Goal: Transaction & Acquisition: Purchase product/service

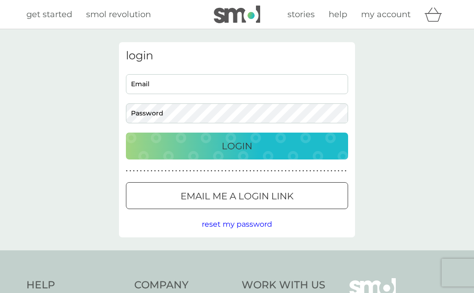
click at [185, 85] on input "Email" at bounding box center [237, 84] width 222 height 20
click at [172, 88] on input "Email" at bounding box center [237, 84] width 222 height 20
click at [154, 87] on input "Email" at bounding box center [237, 84] width 222 height 20
type input "alisonannesmith@gmail.com"
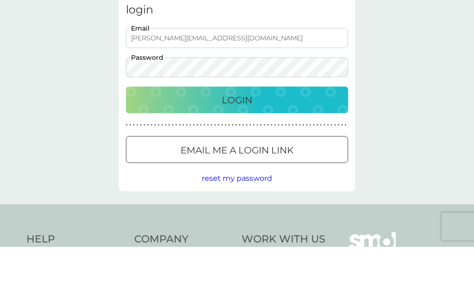
click at [255, 138] on div "Login" at bounding box center [237, 145] width 204 height 15
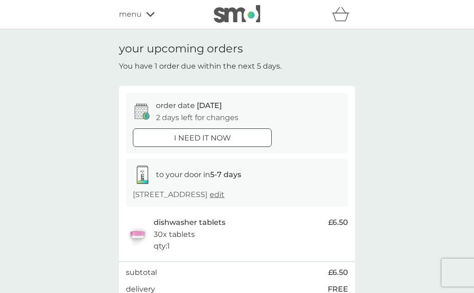
click at [149, 16] on icon at bounding box center [150, 15] width 8 height 6
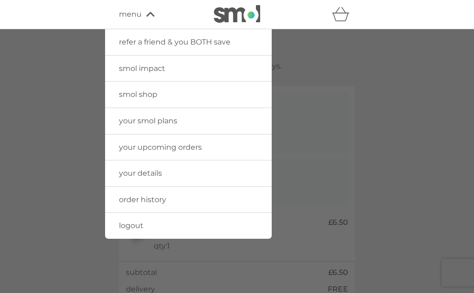
click at [231, 100] on link "smol shop" at bounding box center [188, 94] width 167 height 26
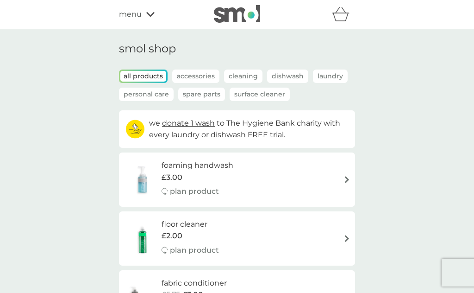
click at [340, 179] on div "foaming handwash £3.00 plan product" at bounding box center [237, 179] width 227 height 40
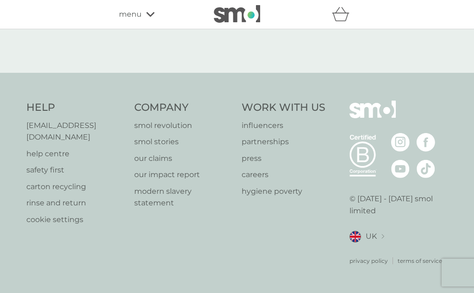
select select "119"
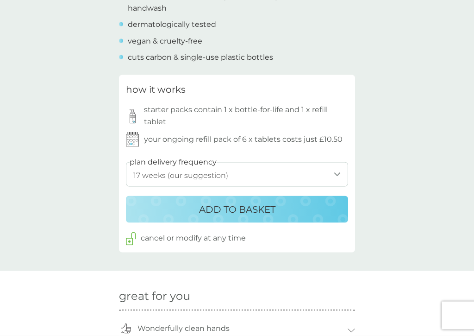
scroll to position [422, 0]
click at [244, 201] on p "ADD TO BASKET" at bounding box center [237, 208] width 76 height 15
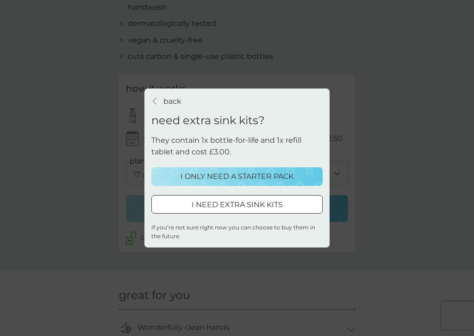
click at [270, 172] on p "I ONLY NEED A STARTER PACK" at bounding box center [237, 176] width 113 height 12
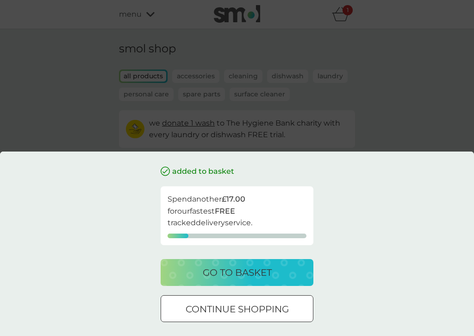
click at [234, 292] on div at bounding box center [236, 309] width 33 height 10
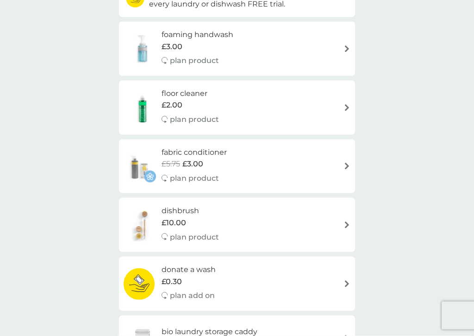
scroll to position [134, 0]
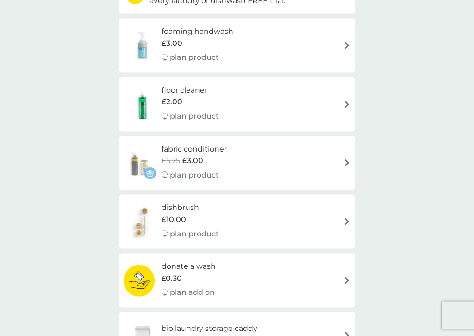
click at [338, 163] on div "fabric conditioner £5.75 £3.00 plan product" at bounding box center [237, 163] width 227 height 40
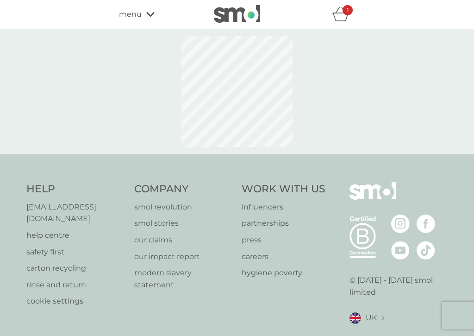
select select "182"
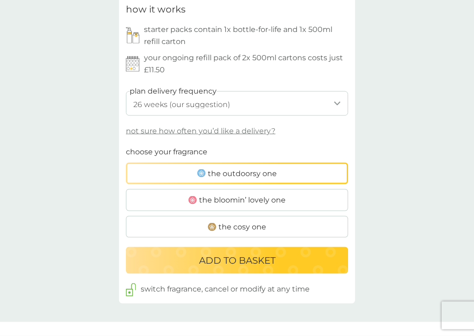
scroll to position [474, 0]
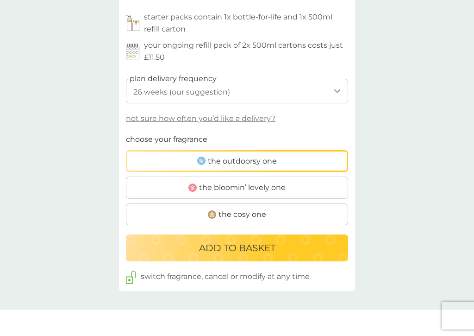
click at [227, 245] on p "ADD TO BASKET" at bounding box center [237, 247] width 76 height 15
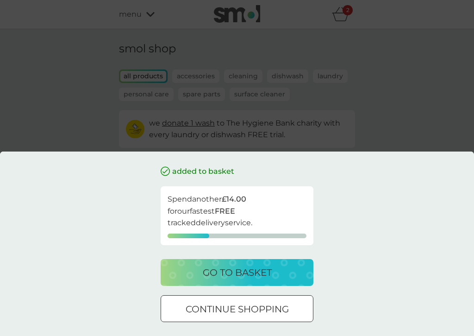
click at [222, 292] on p "continue shopping" at bounding box center [237, 308] width 103 height 15
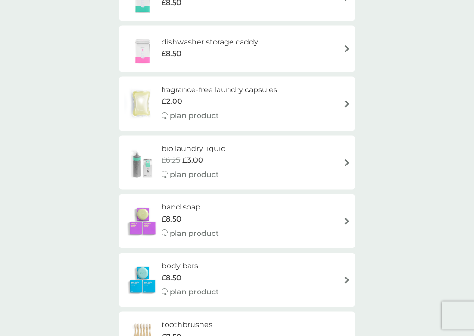
scroll to position [484, 0]
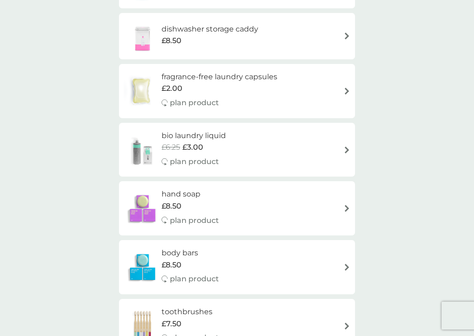
click at [348, 146] on img at bounding box center [347, 149] width 7 height 7
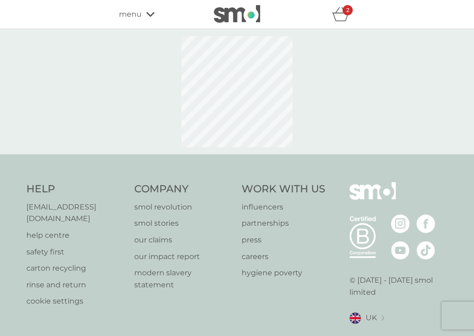
select select "91"
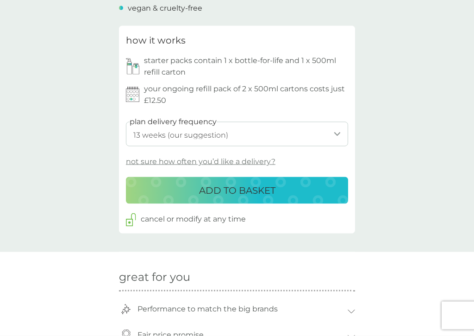
scroll to position [423, 0]
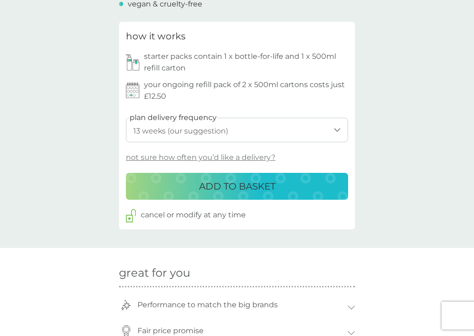
click at [240, 179] on p "ADD TO BASKET" at bounding box center [237, 186] width 76 height 15
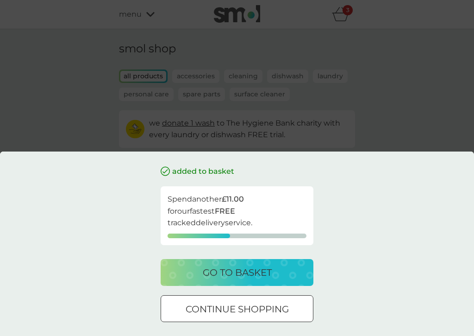
click at [236, 292] on div at bounding box center [237, 308] width 2 height 2
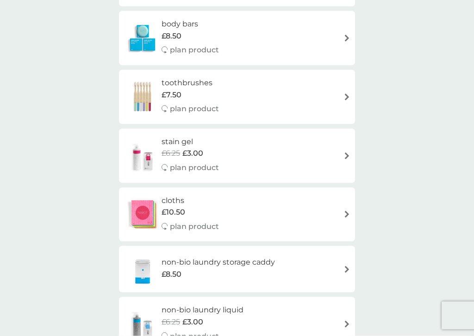
scroll to position [713, 0]
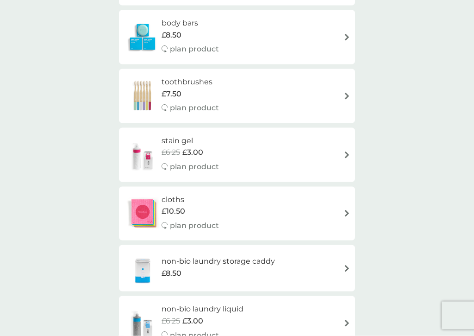
click at [341, 142] on div "stain gel £6.25 £3.00 plan product" at bounding box center [237, 155] width 227 height 40
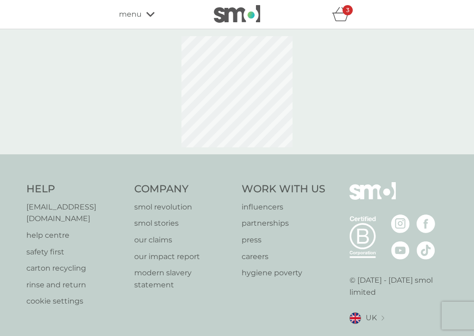
select select "182"
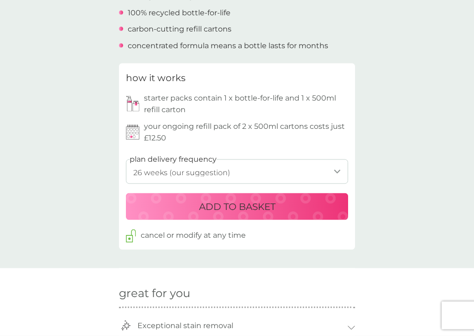
scroll to position [381, 0]
click at [229, 205] on p "ADD TO BASKET" at bounding box center [237, 206] width 76 height 15
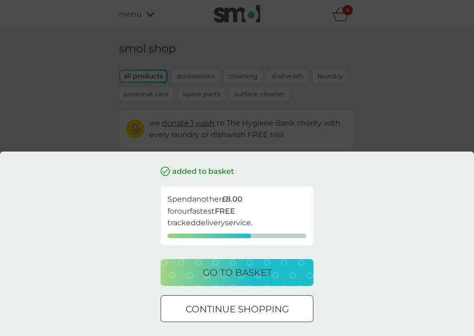
click at [235, 292] on div at bounding box center [236, 309] width 33 height 10
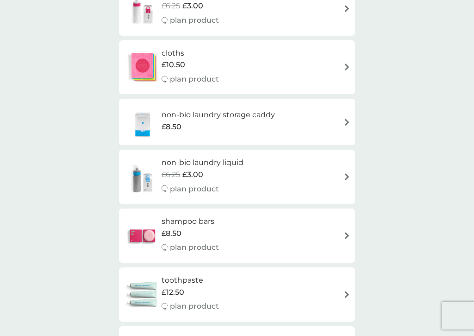
scroll to position [870, 0]
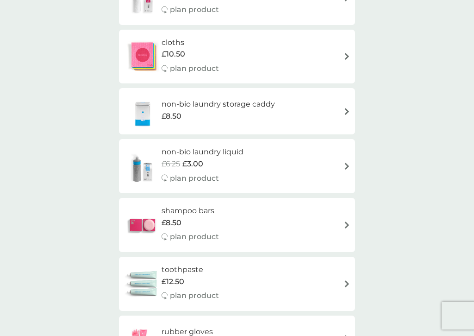
click at [335, 152] on div "non-bio laundry liquid £6.25 £3.00 plan product" at bounding box center [237, 166] width 227 height 40
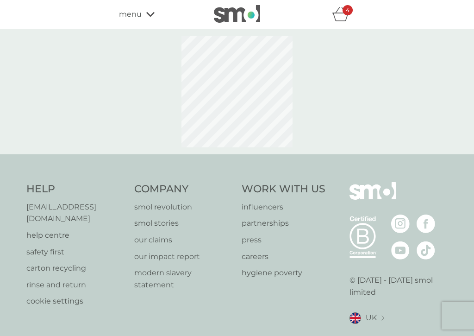
select select "91"
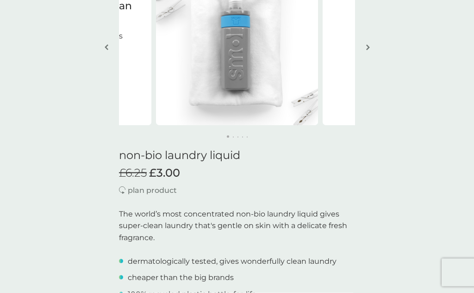
scroll to position [97, 0]
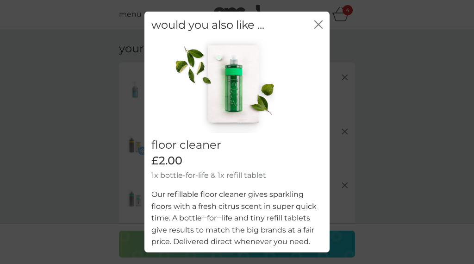
click at [314, 28] on icon "close" at bounding box center [318, 24] width 8 height 8
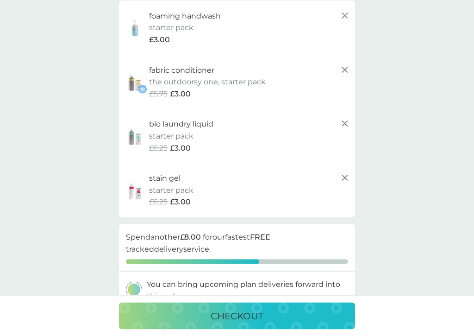
scroll to position [62, 0]
click at [341, 123] on icon at bounding box center [344, 123] width 11 height 11
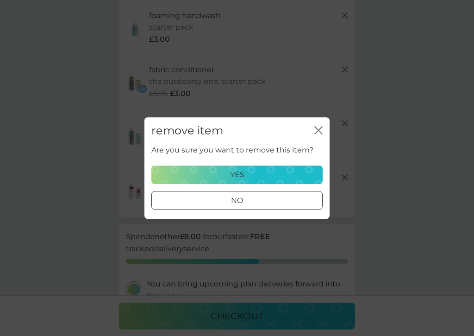
click at [245, 176] on div "yes" at bounding box center [236, 175] width 159 height 12
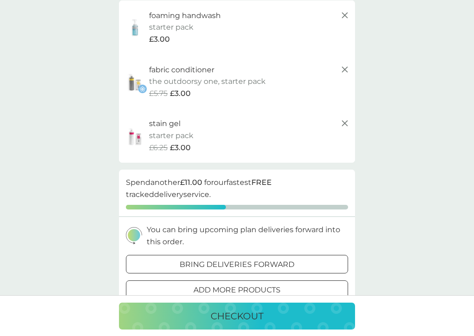
click at [234, 261] on div at bounding box center [236, 264] width 33 height 10
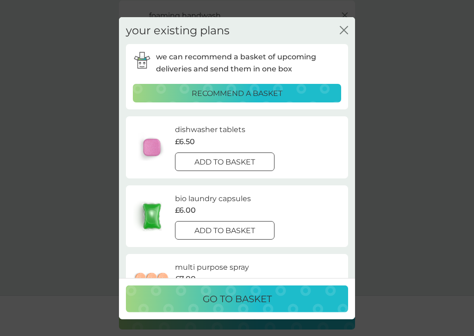
click at [232, 165] on div at bounding box center [224, 162] width 33 height 10
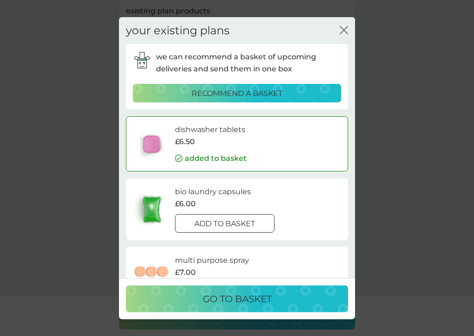
click at [235, 263] on p "go to basket" at bounding box center [237, 298] width 69 height 15
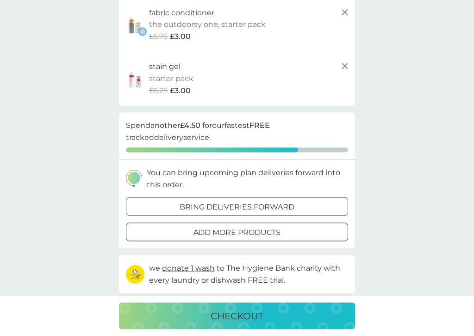
scroll to position [216, 0]
click at [255, 226] on p "add more products" at bounding box center [237, 232] width 87 height 12
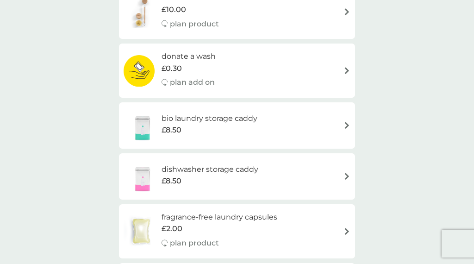
scroll to position [342, 0]
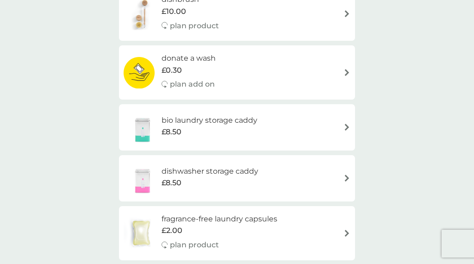
click at [253, 177] on div "£8.50" at bounding box center [210, 183] width 97 height 12
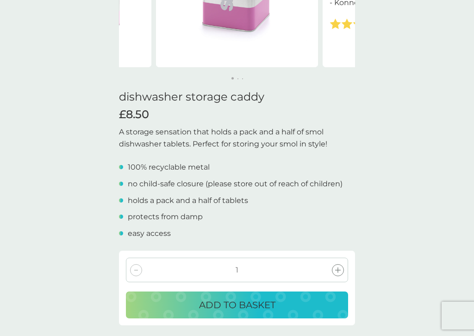
scroll to position [162, 0]
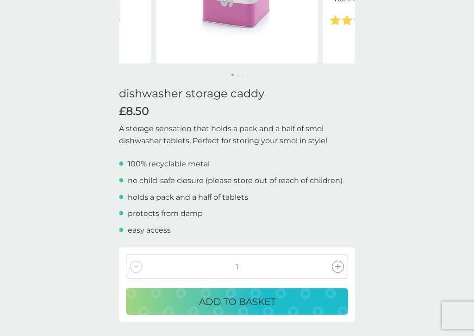
click at [242, 263] on p "ADD TO BASKET" at bounding box center [237, 301] width 76 height 15
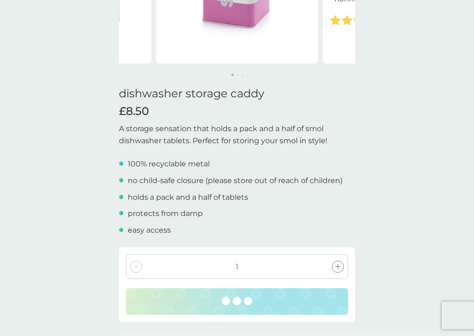
scroll to position [162, 0]
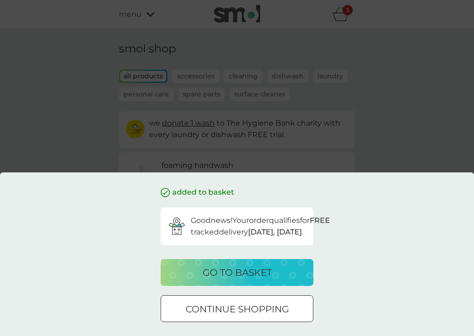
click at [264, 263] on p "go to basket" at bounding box center [237, 272] width 69 height 15
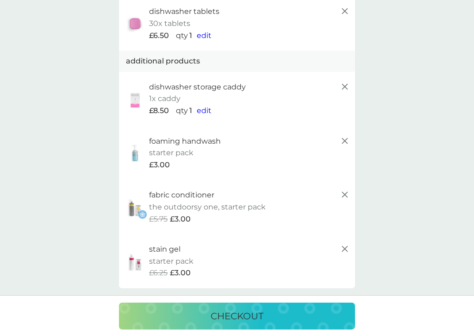
scroll to position [126, 0]
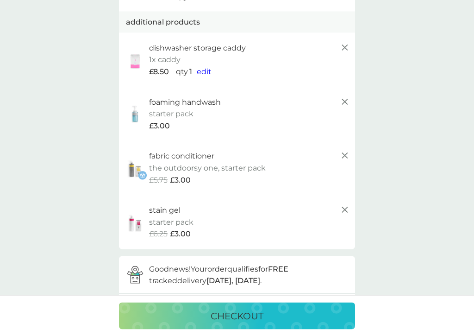
click at [238, 263] on p "checkout" at bounding box center [237, 315] width 53 height 15
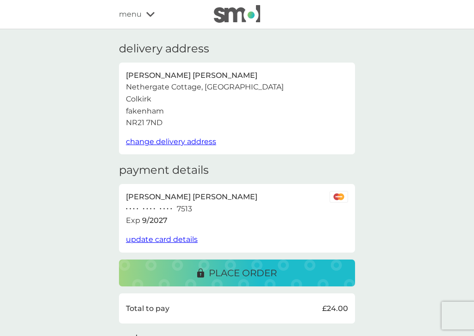
click at [242, 263] on p "place order" at bounding box center [243, 272] width 68 height 15
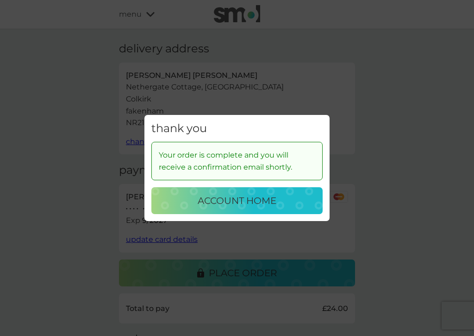
click at [252, 205] on p "account home" at bounding box center [237, 200] width 79 height 15
